Goal: Check status: Check status

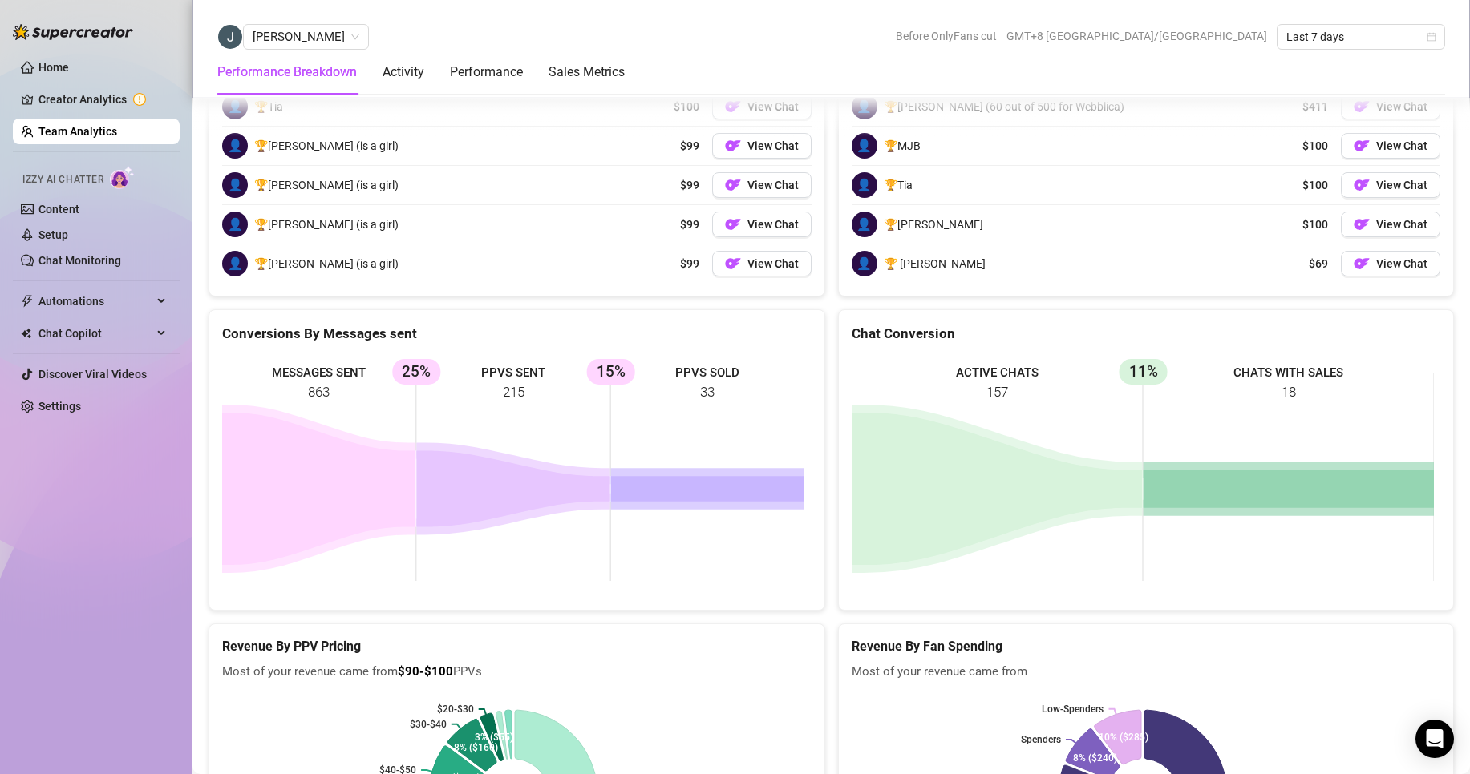
scroll to position [2282, 0]
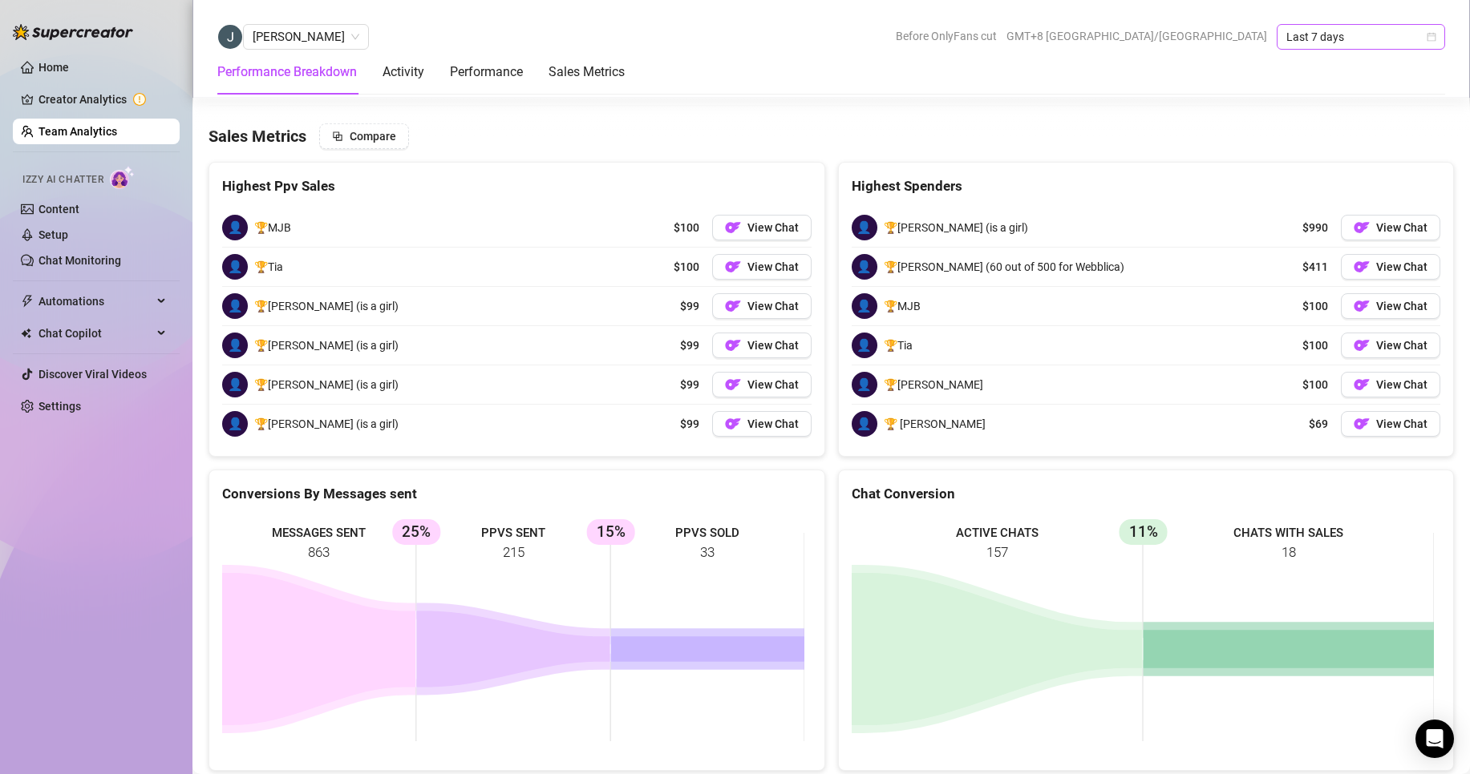
click at [1312, 42] on span "Last 7 days" at bounding box center [1360, 37] width 149 height 24
click at [1315, 166] on div "Custom date" at bounding box center [1360, 172] width 143 height 18
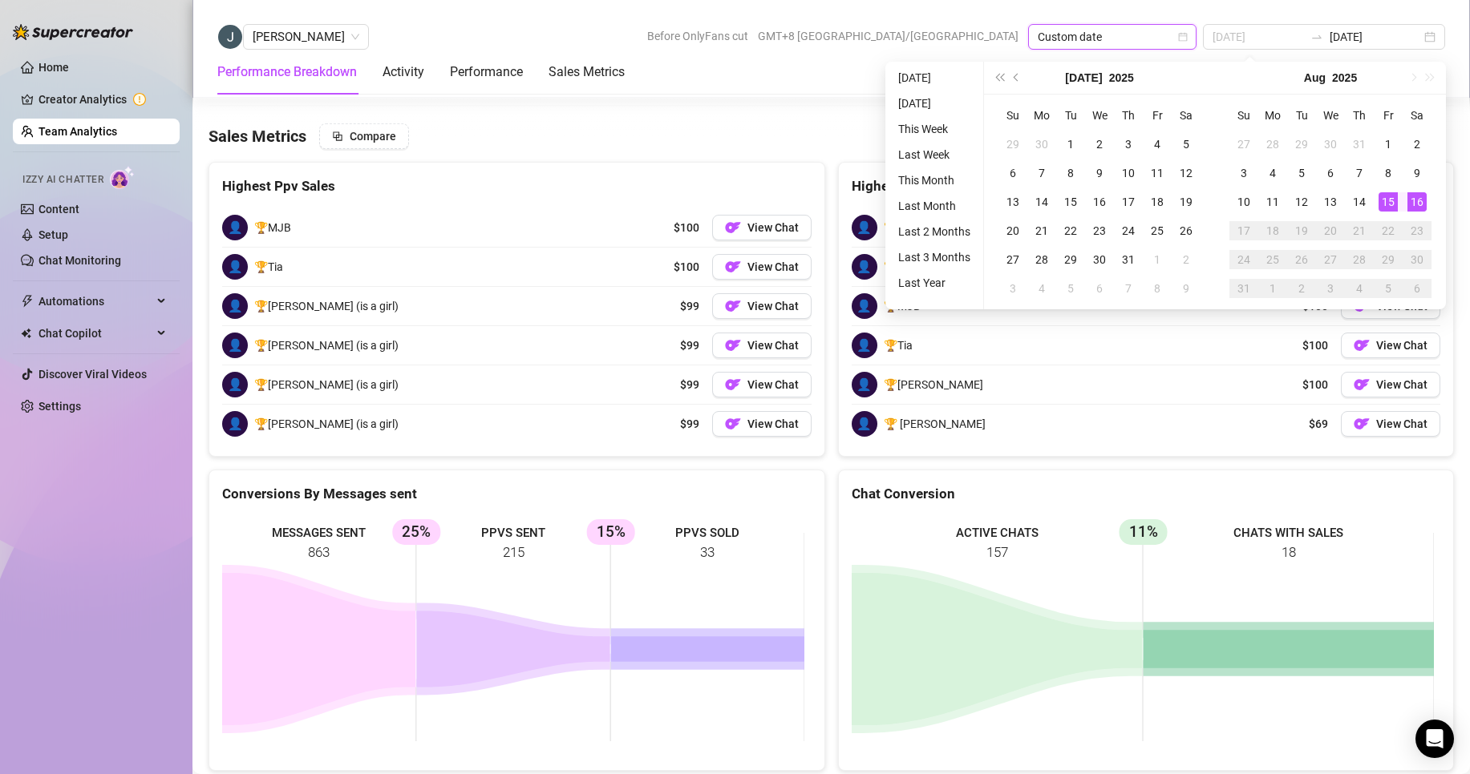
type input "[DATE]"
click at [1415, 200] on div "16" at bounding box center [1416, 201] width 19 height 19
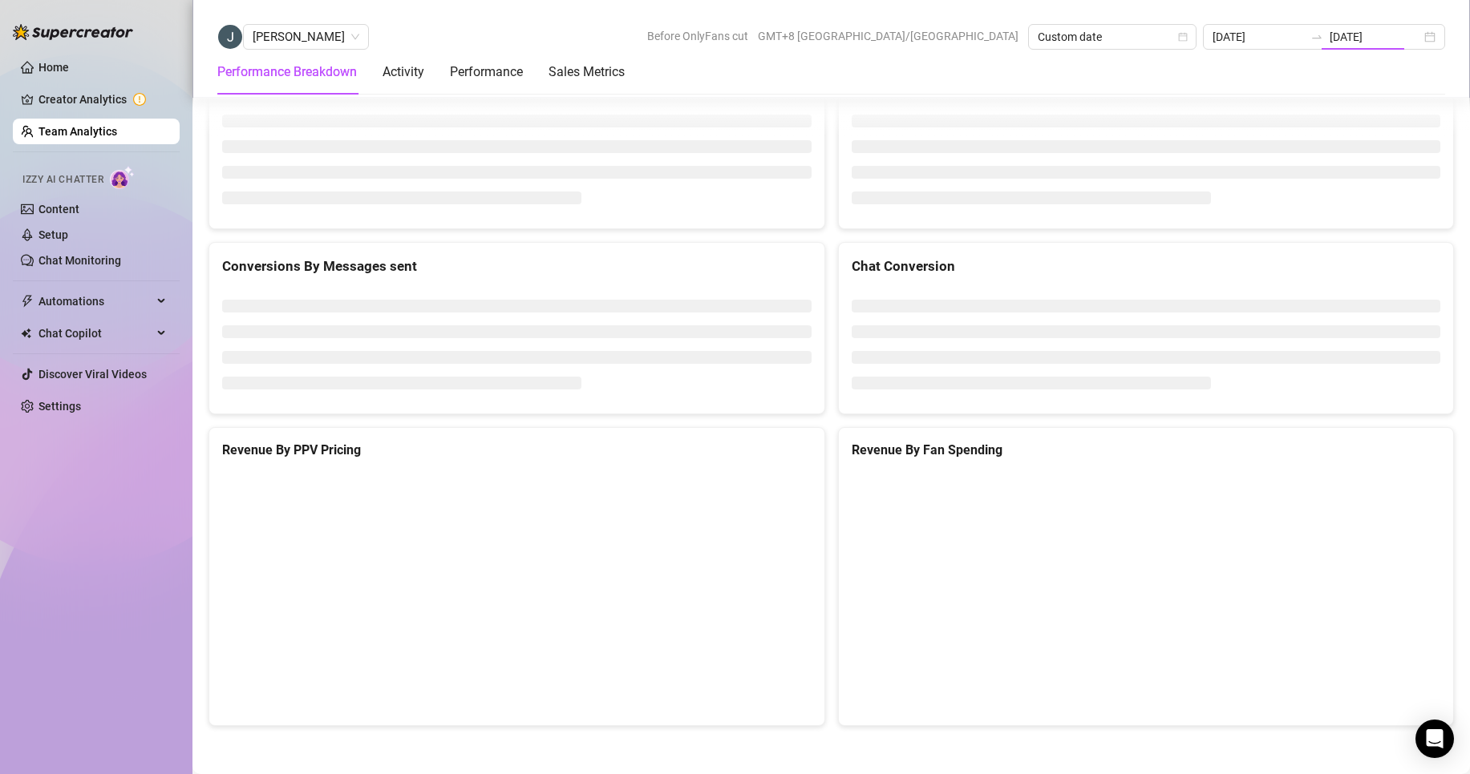
type input "[DATE]"
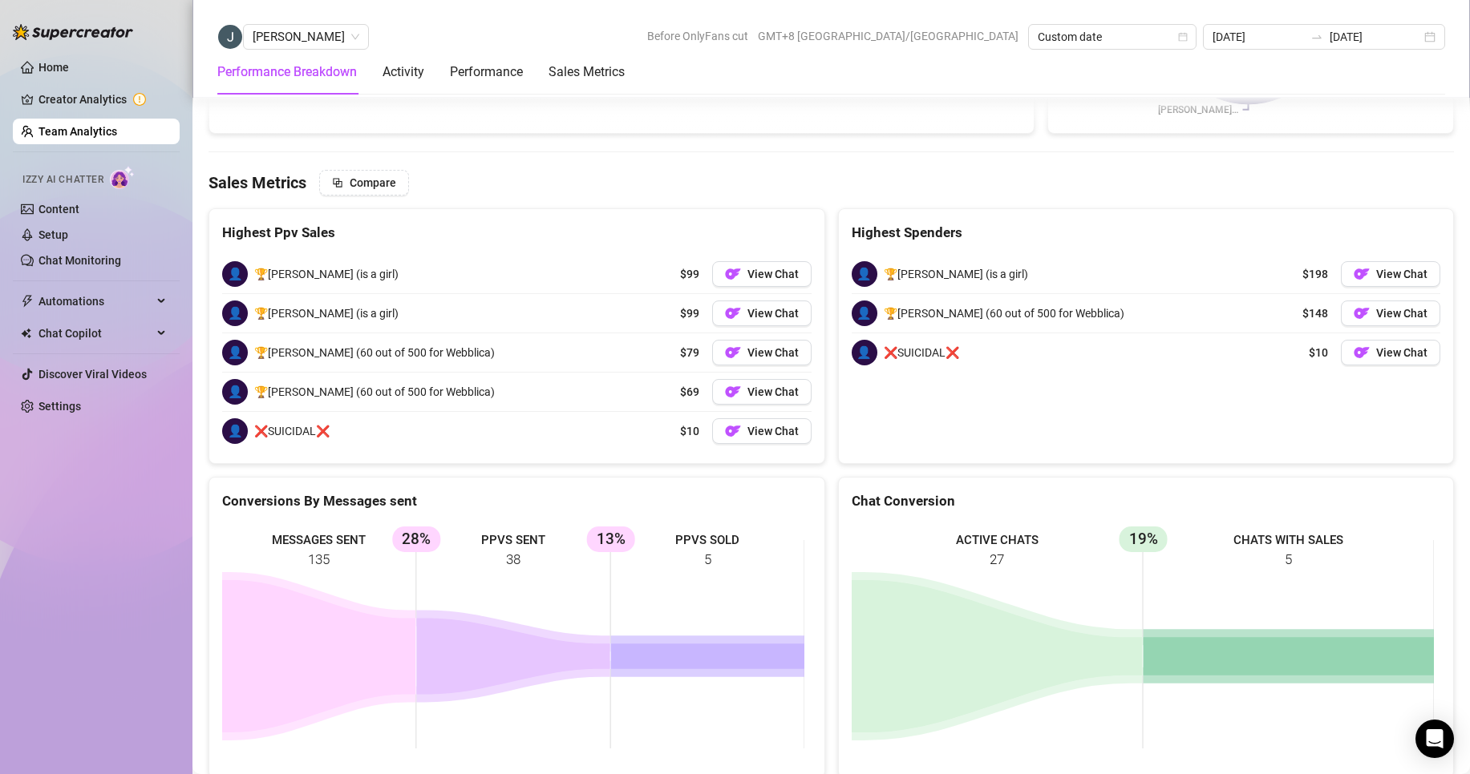
scroll to position [2075, 0]
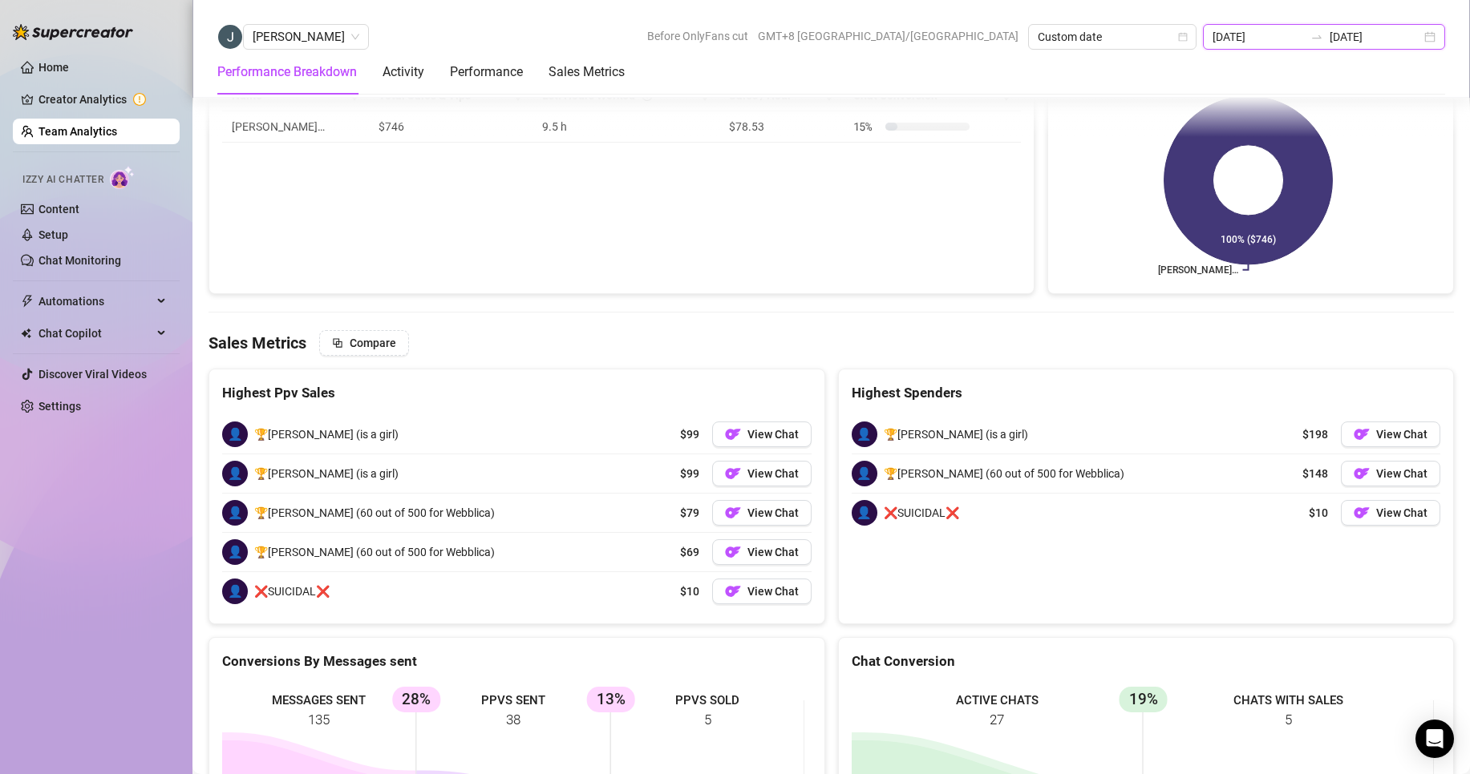
click at [1351, 32] on input "[DATE]" at bounding box center [1374, 37] width 91 height 18
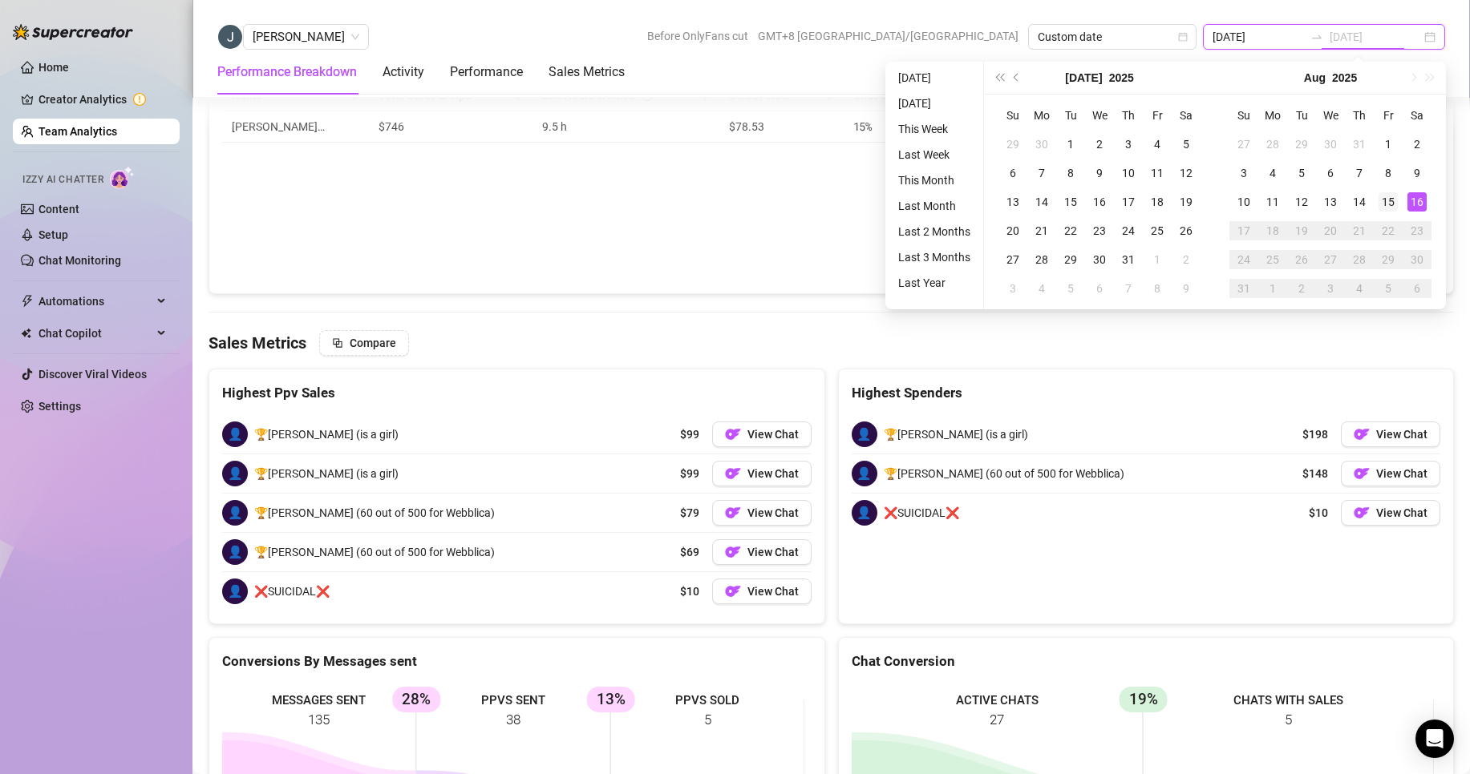
type input "[DATE]"
click at [1397, 195] on div "15" at bounding box center [1387, 201] width 19 height 19
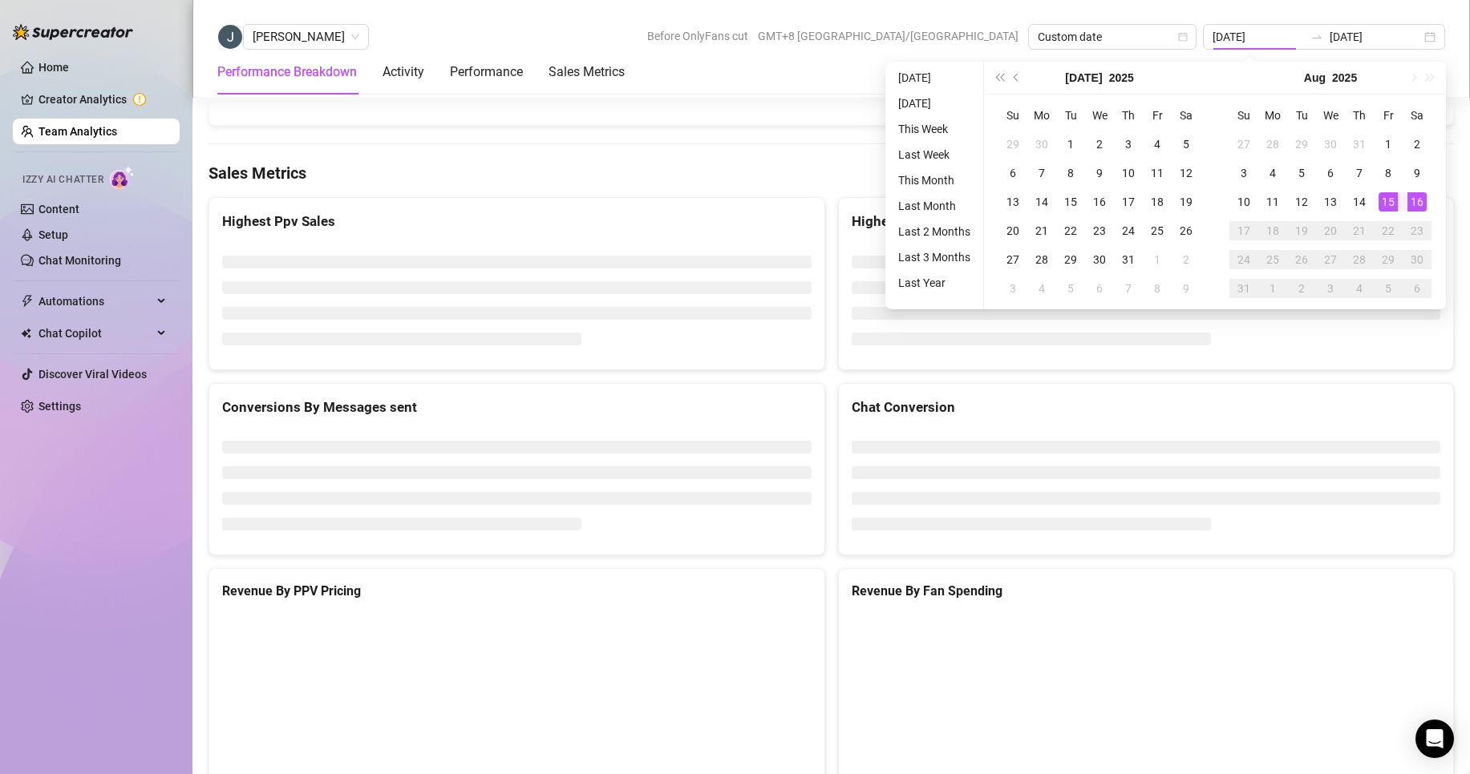
type input "[DATE]"
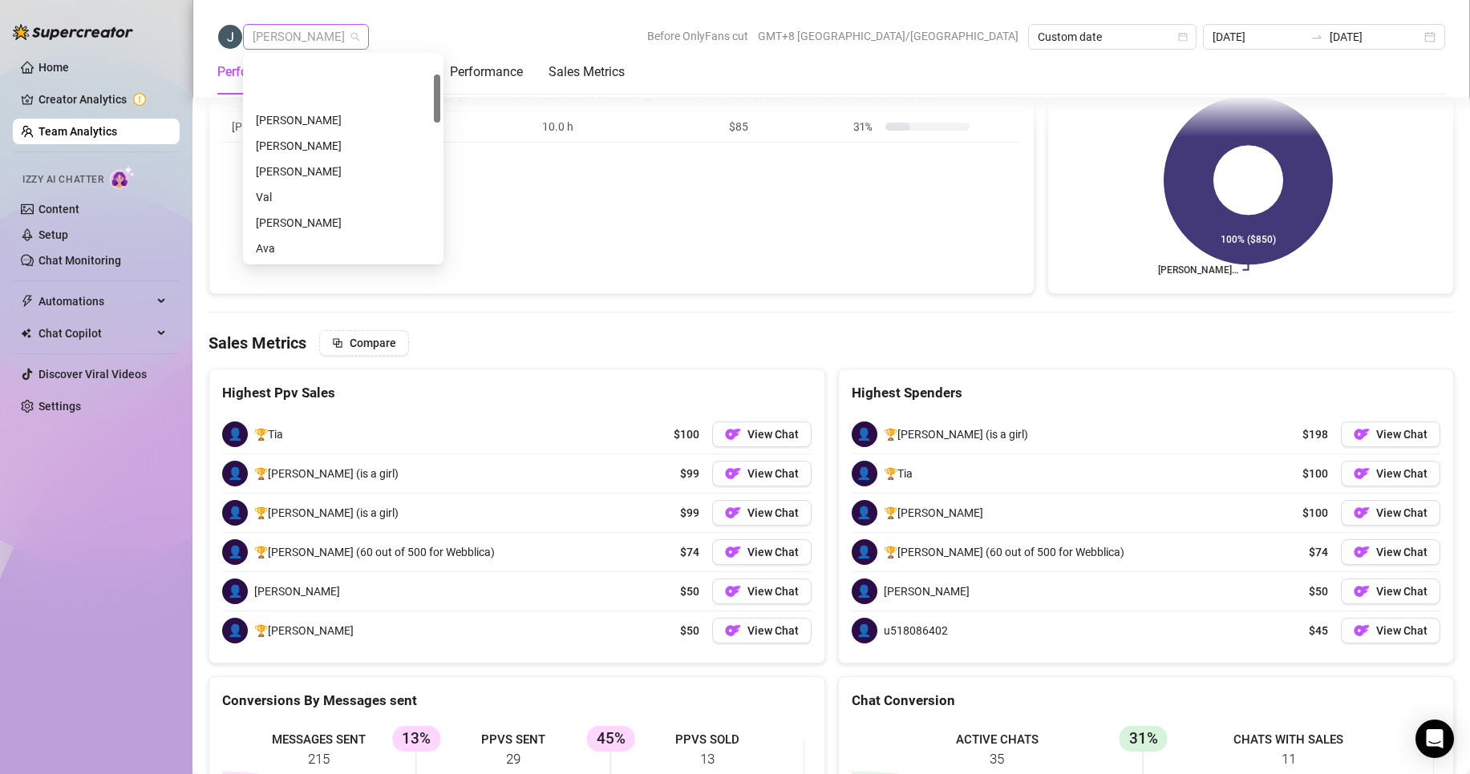
click at [321, 34] on span "[PERSON_NAME]" at bounding box center [306, 37] width 107 height 24
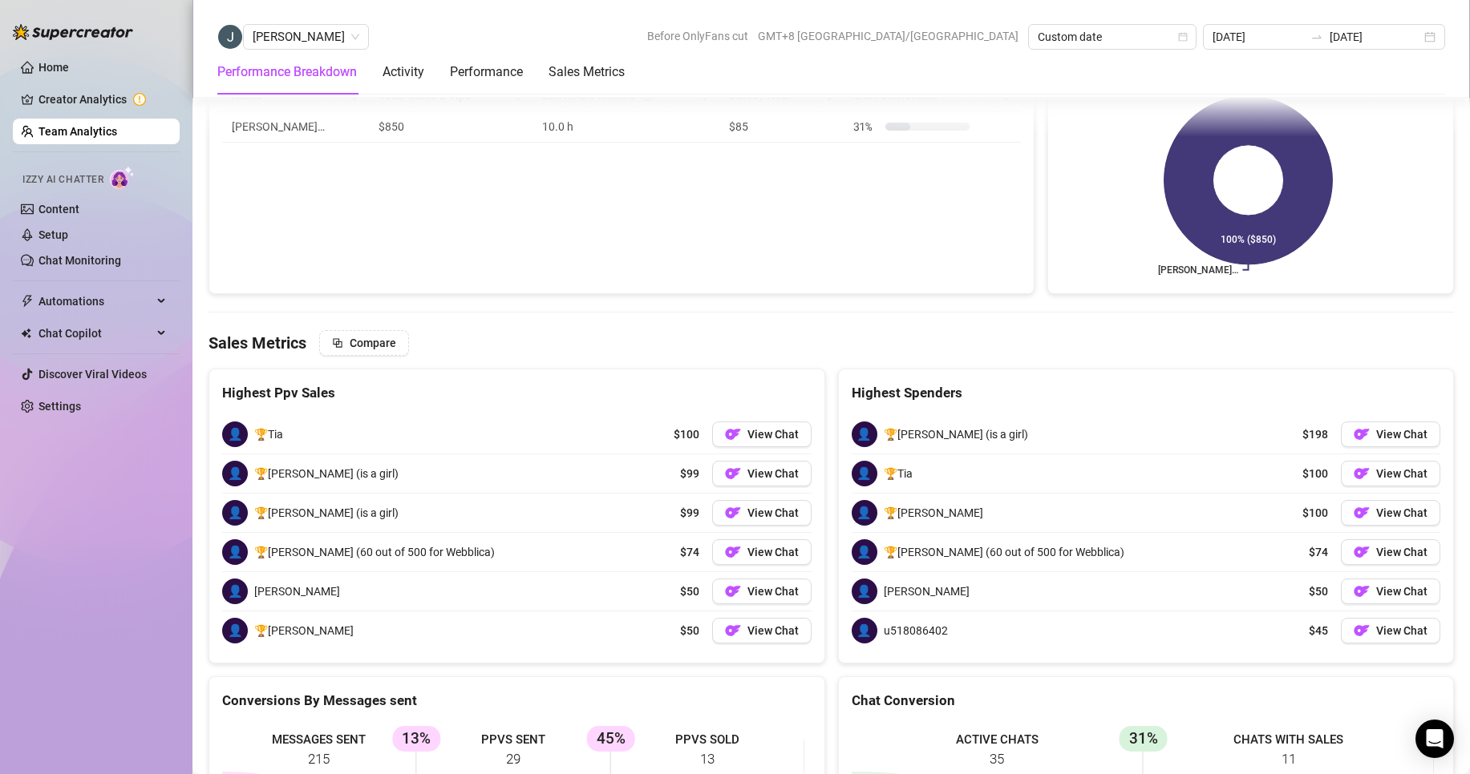
click at [294, 52] on div "Performance Breakdown" at bounding box center [287, 72] width 140 height 45
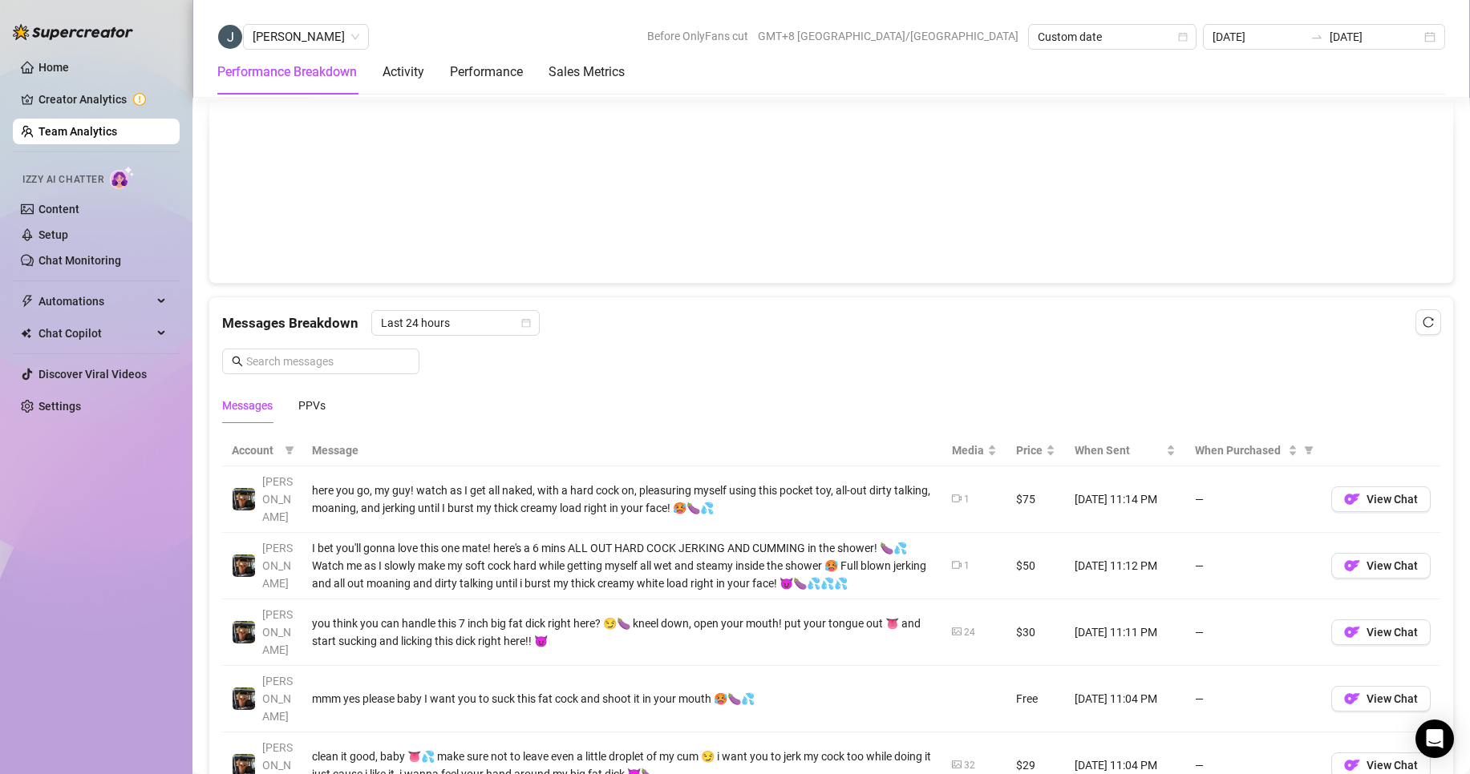
click at [289, 50] on div "Performance Breakdown" at bounding box center [287, 72] width 140 height 45
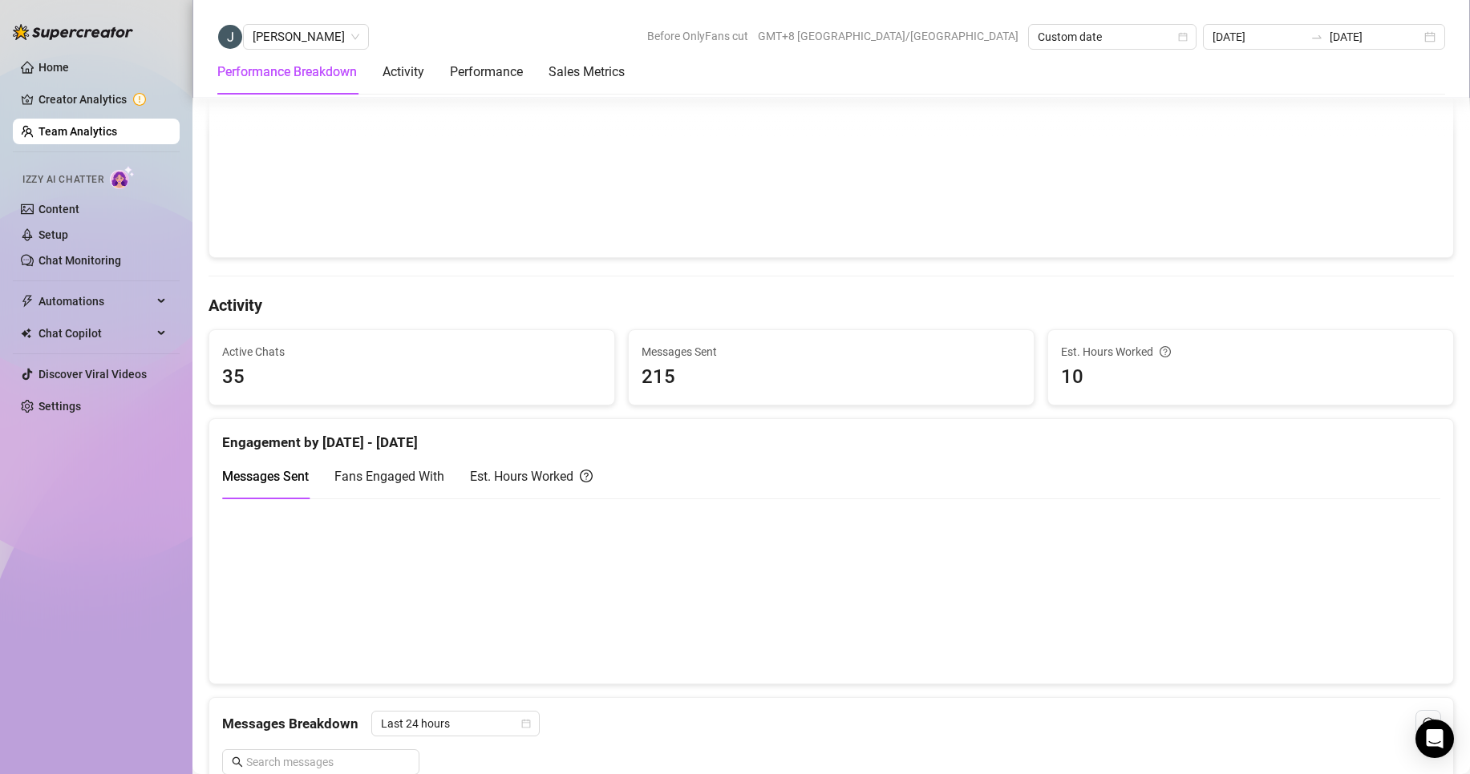
scroll to position [685, 0]
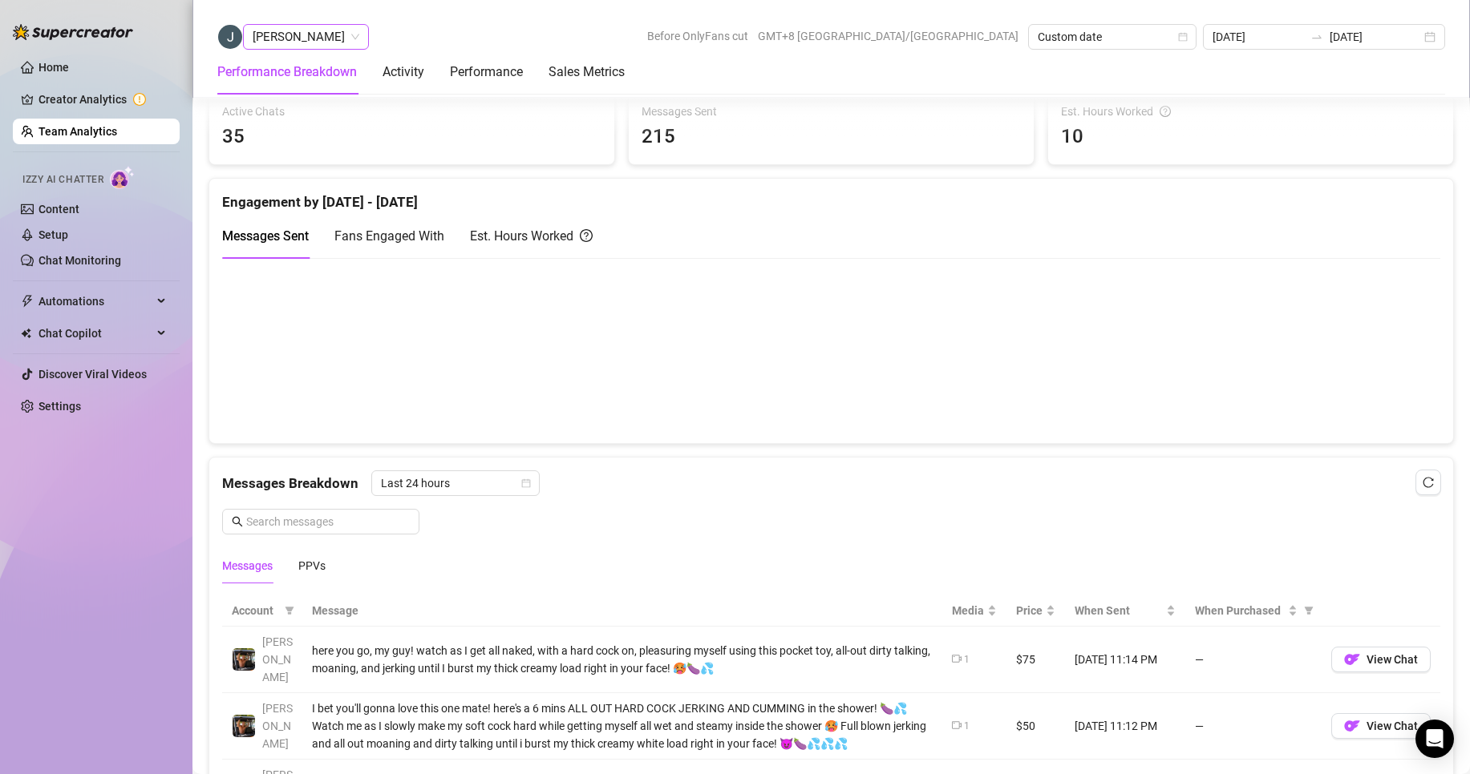
click at [301, 31] on span "[PERSON_NAME]" at bounding box center [306, 37] width 107 height 24
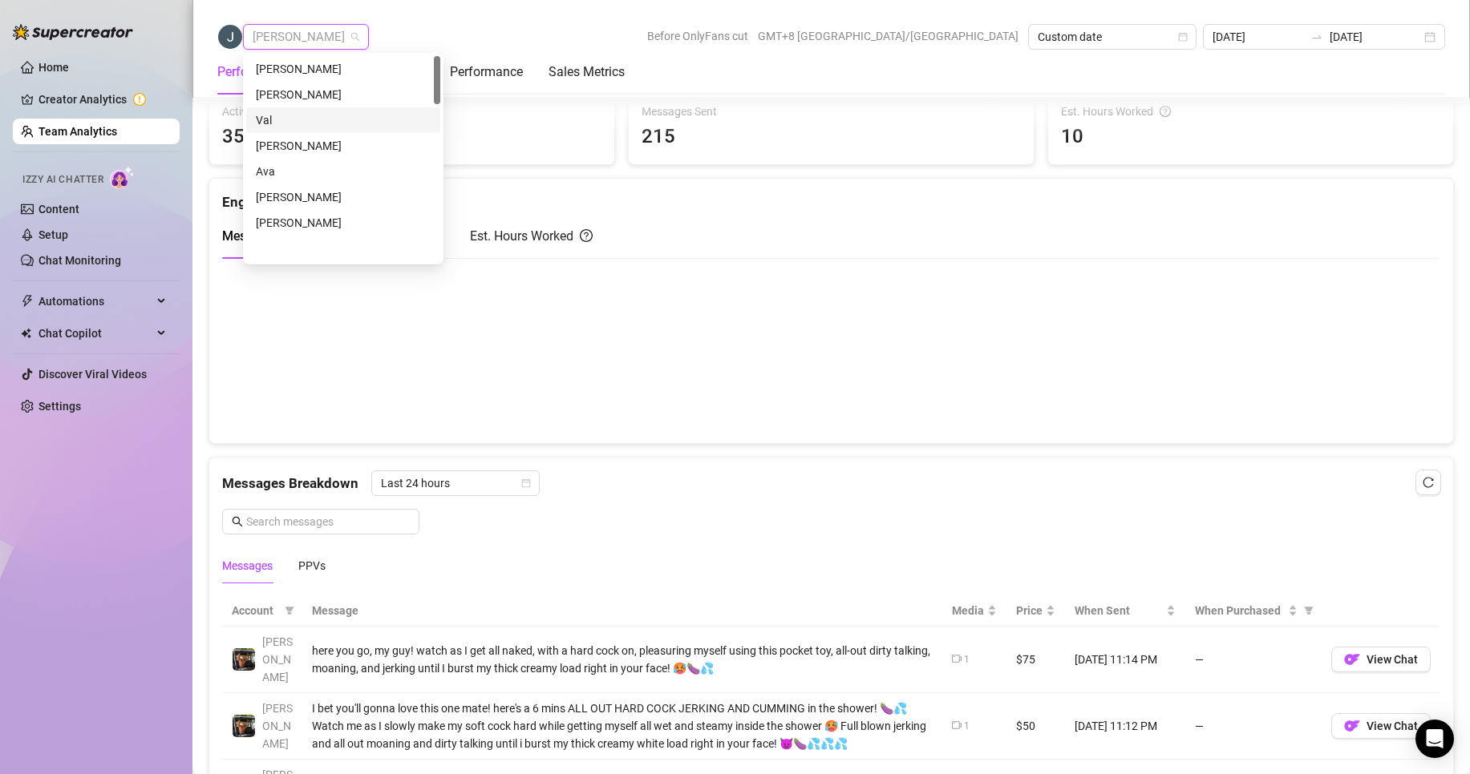
scroll to position [0, 0]
click at [289, 67] on div "[PERSON_NAME]" at bounding box center [343, 69] width 175 height 18
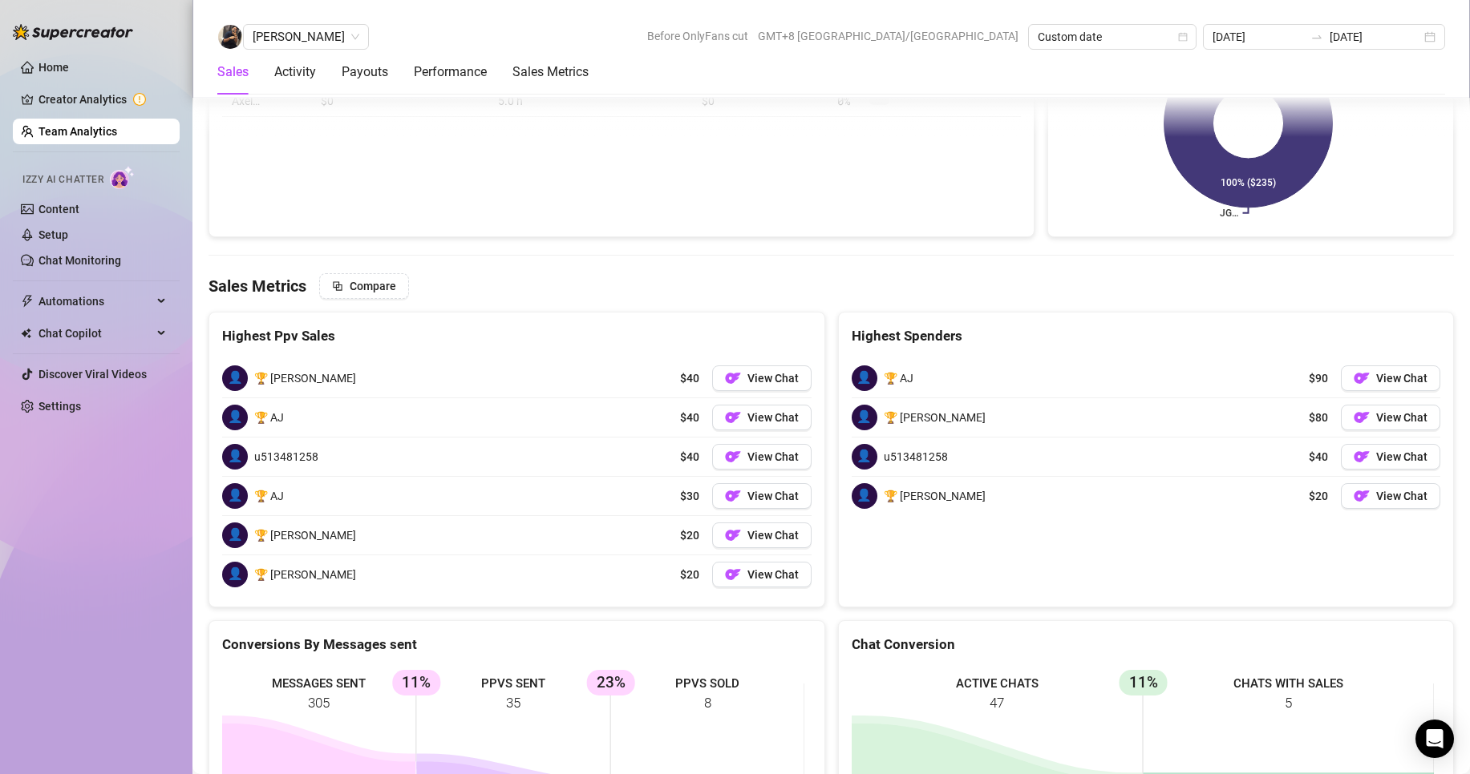
scroll to position [2523, 0]
